Goal: Task Accomplishment & Management: Use online tool/utility

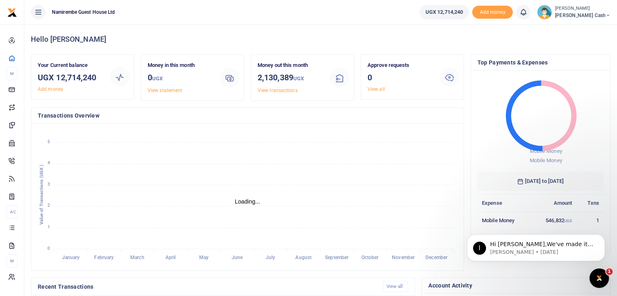
scroll to position [6, 6]
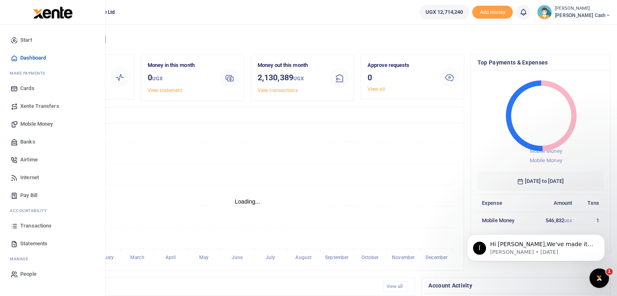
click at [43, 123] on span "Mobile Money" at bounding box center [36, 124] width 32 height 8
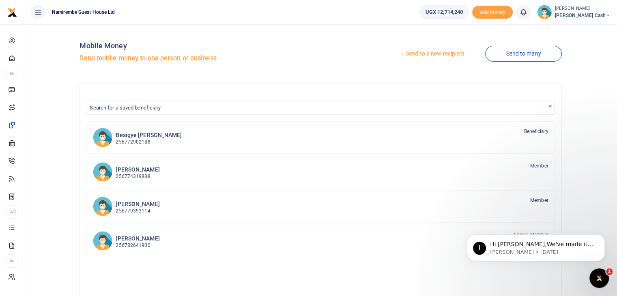
click at [430, 54] on link "Send to a new recipient" at bounding box center [432, 54] width 106 height 15
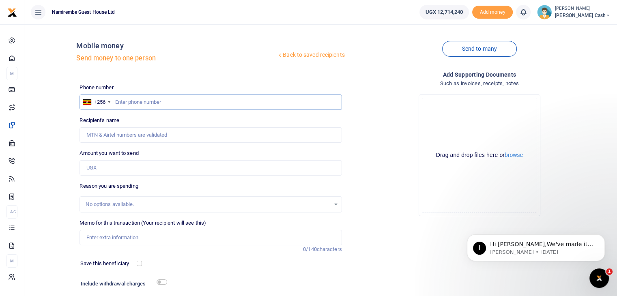
click at [133, 104] on input "text" at bounding box center [211, 102] width 262 height 15
type input "784770741"
type input "Gorreti [PERSON_NAME]"
type input "784770741"
click at [112, 168] on input "Amount you want to send" at bounding box center [211, 167] width 262 height 15
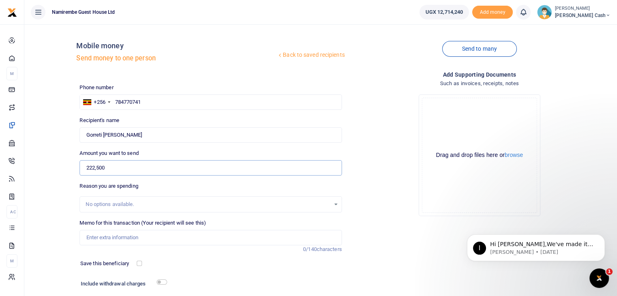
type input "222,500"
click at [104, 237] on input "Memo for this transaction (Your recipient will see this)" at bounding box center [211, 237] width 262 height 15
type input "Purchase of dry items"
click at [163, 282] on input "checkbox" at bounding box center [162, 282] width 11 height 5
checkbox input "true"
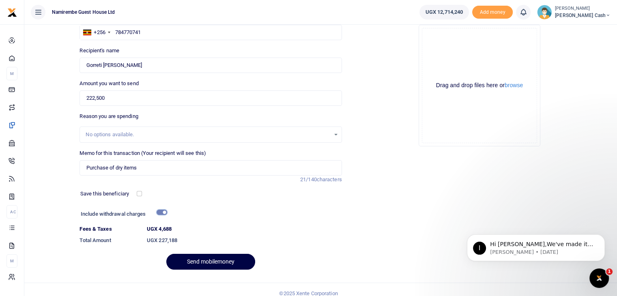
scroll to position [77, 0]
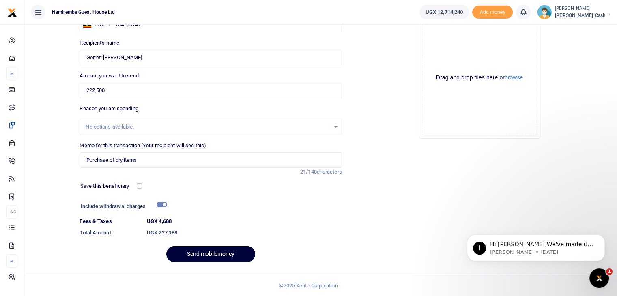
click at [213, 254] on button "Send mobilemoney" at bounding box center [210, 254] width 89 height 16
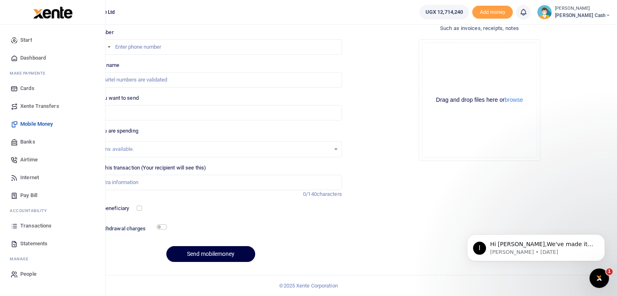
click at [35, 226] on span "Transactions" at bounding box center [35, 226] width 31 height 8
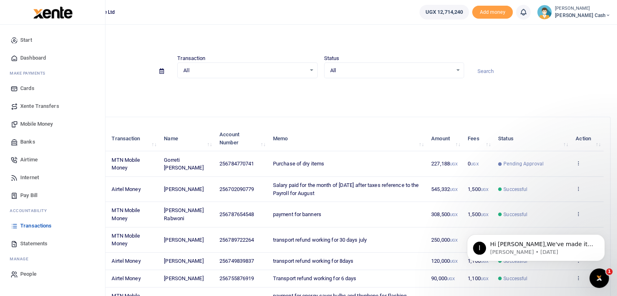
click at [34, 123] on span "Mobile Money" at bounding box center [36, 124] width 32 height 8
